Goal: Navigation & Orientation: Go to known website

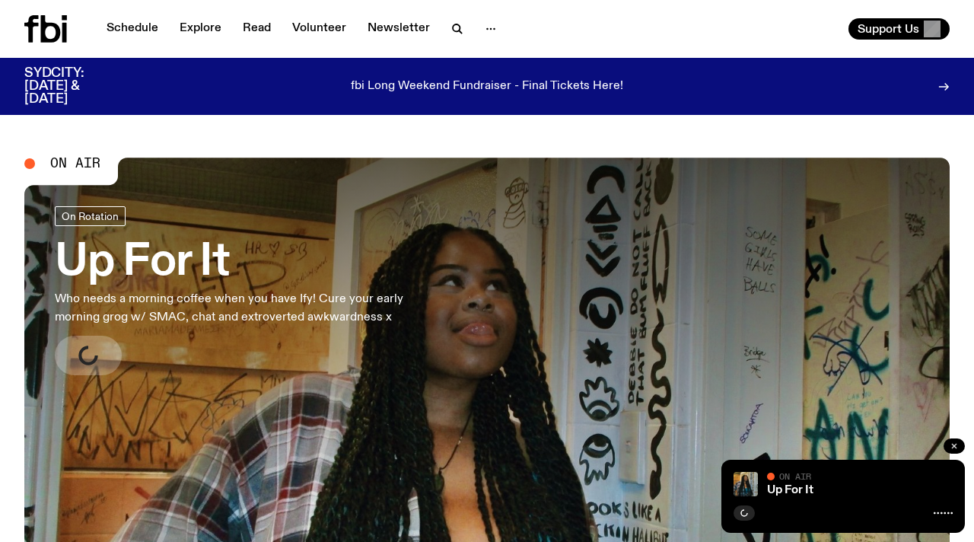
click at [954, 446] on icon "button" at bounding box center [954, 445] width 5 height 5
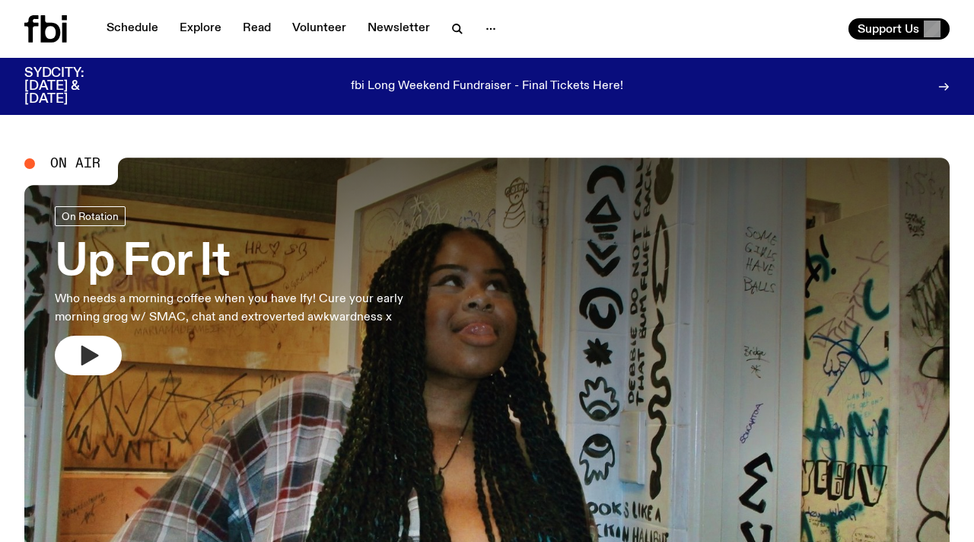
click at [78, 358] on icon "button" at bounding box center [88, 355] width 24 height 24
